Goal: Task Accomplishment & Management: Manage account settings

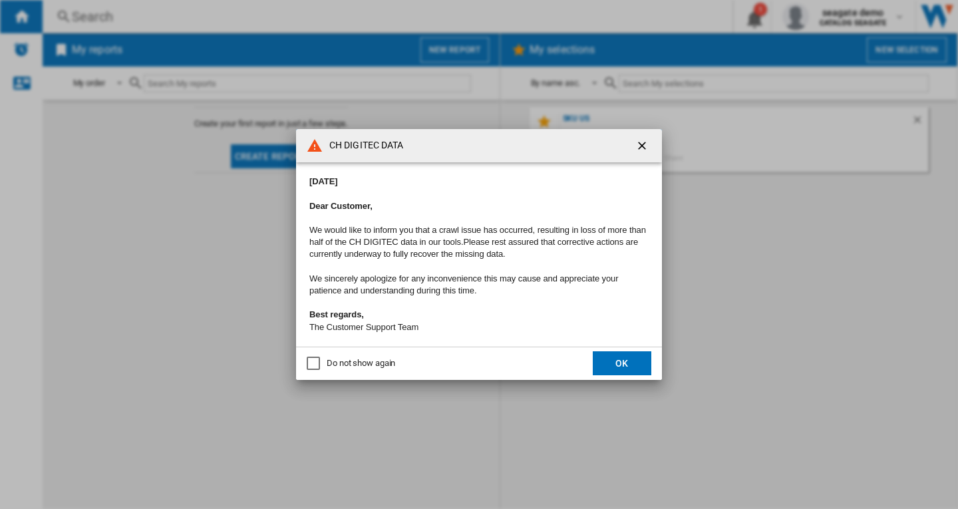
click at [643, 139] on ng-md-icon "getI18NText('BUTTONS.CLOSE_DIALOG')" at bounding box center [643, 147] width 16 height 16
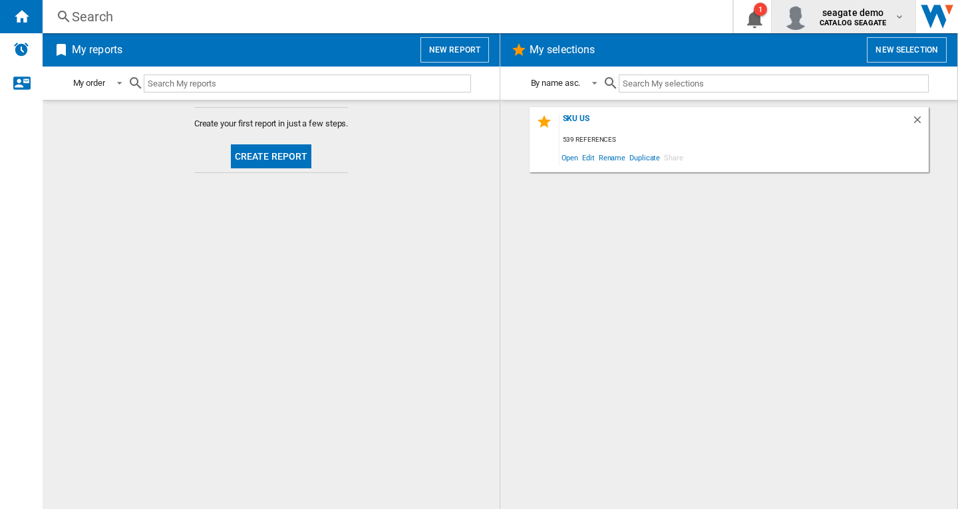
click at [855, 23] on b "CATALOG SEAGATE" at bounding box center [853, 23] width 67 height 9
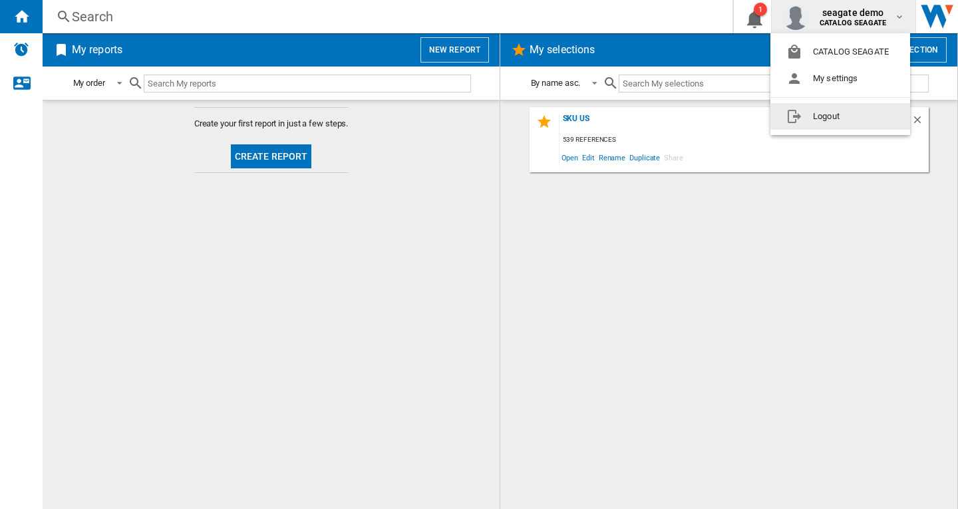
click at [856, 117] on button "Logout" at bounding box center [841, 116] width 140 height 27
